Goal: Task Accomplishment & Management: Manage account settings

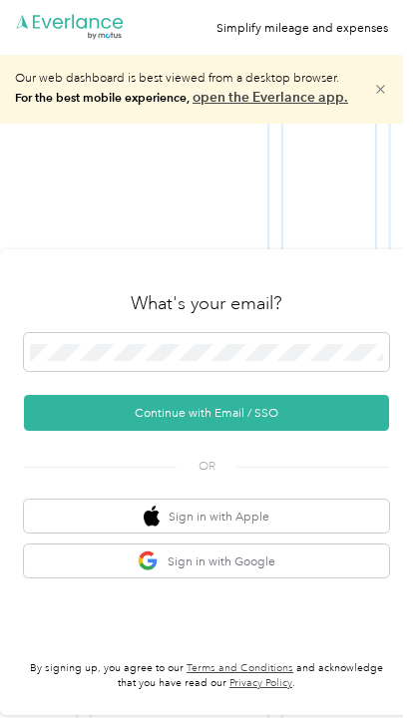
click at [286, 98] on link "open the Everlance app." at bounding box center [270, 97] width 156 height 17
